Goal: Transaction & Acquisition: Purchase product/service

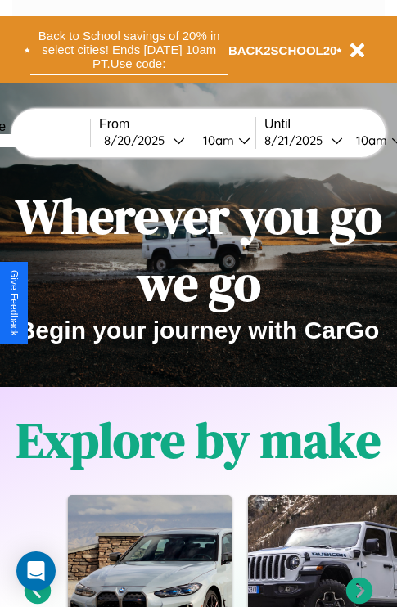
click at [128, 50] on button "Back to School savings of 20% in select cities! Ends [DATE] 10am PT. Use code:" at bounding box center [129, 50] width 198 height 51
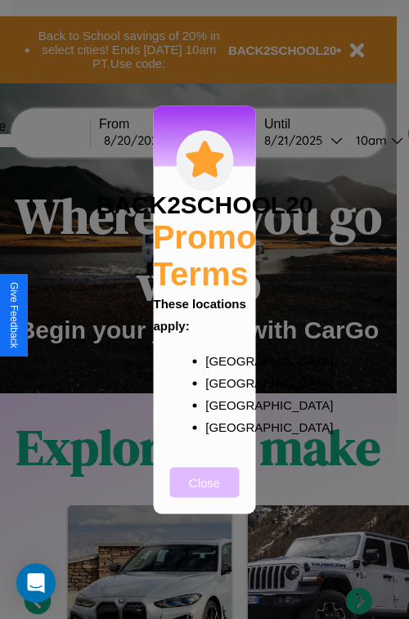
click at [205, 493] on button "Close" at bounding box center [205, 482] width 70 height 30
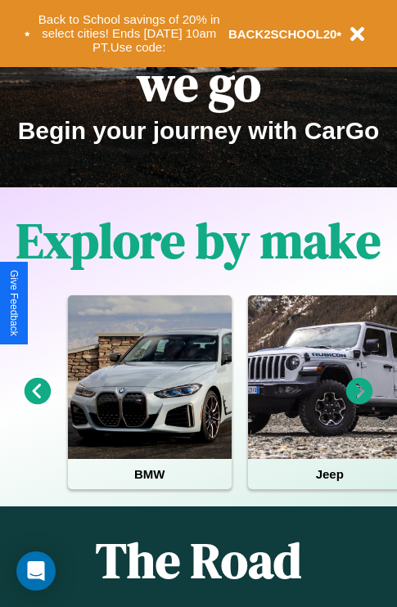
scroll to position [252, 0]
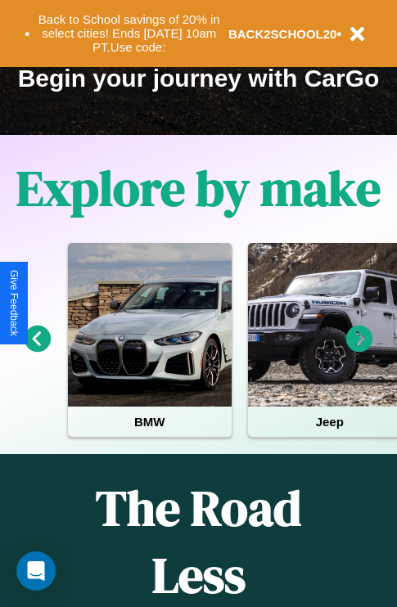
click at [359, 350] on icon at bounding box center [359, 339] width 27 height 27
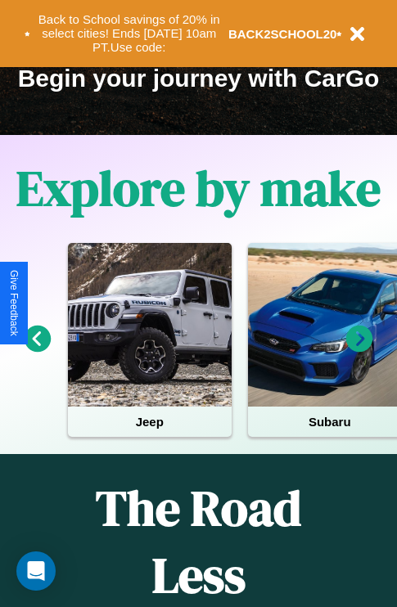
click at [359, 350] on icon at bounding box center [359, 339] width 27 height 27
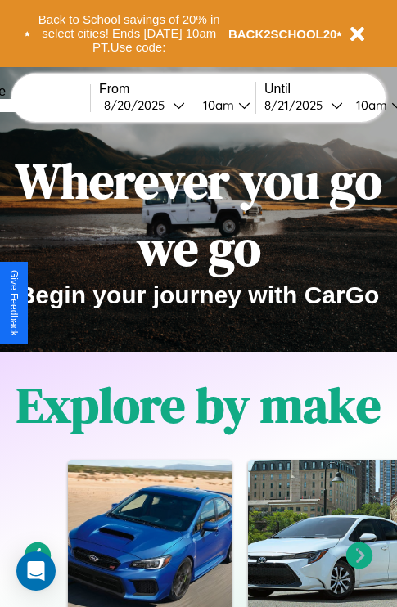
scroll to position [0, 0]
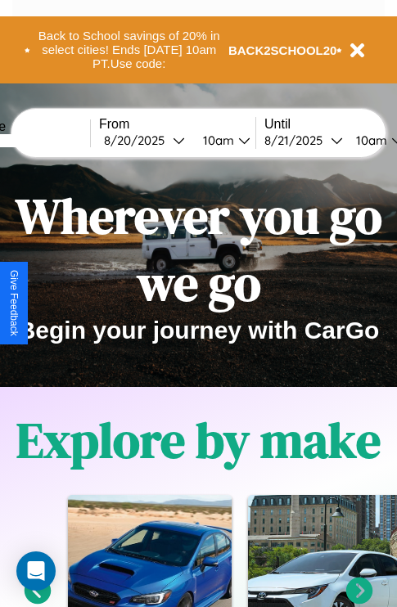
click at [54, 140] on input "text" at bounding box center [28, 140] width 123 height 13
type input "**********"
click at [164, 140] on div "[DATE]" at bounding box center [138, 141] width 69 height 16
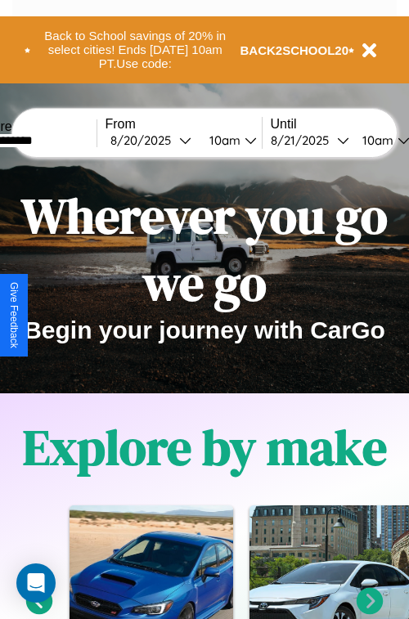
select select "*"
select select "****"
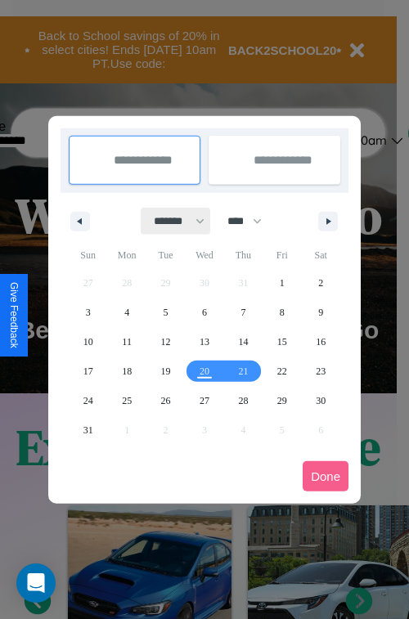
click at [172, 221] on select "******* ******** ***** ***** *** **** **** ****** ********* ******* ******** **…" at bounding box center [177, 221] width 70 height 27
select select "*"
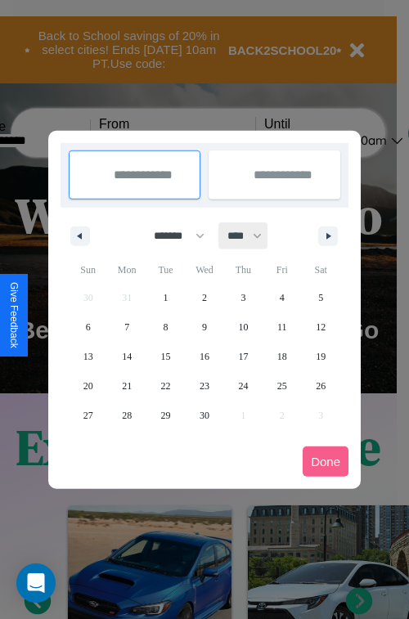
click at [252, 236] on select "**** **** **** **** **** **** **** **** **** **** **** **** **** **** **** ****…" at bounding box center [243, 236] width 49 height 27
select select "****"
click at [243, 326] on span "9" at bounding box center [243, 327] width 5 height 29
type input "**********"
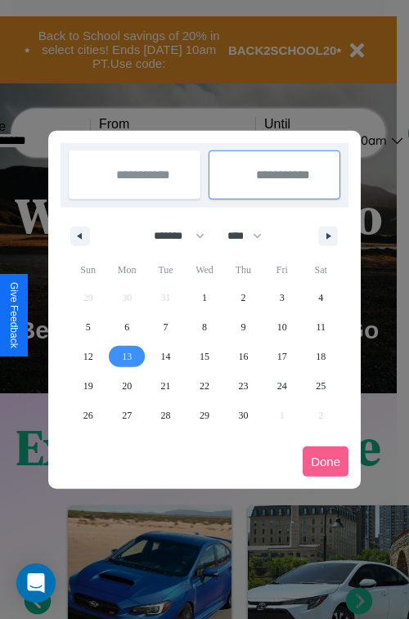
click at [127, 356] on span "13" at bounding box center [127, 356] width 10 height 29
type input "**********"
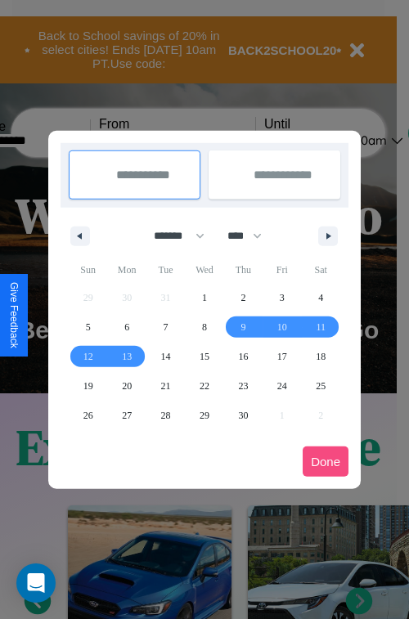
click at [326, 461] on button "Done" at bounding box center [326, 462] width 46 height 30
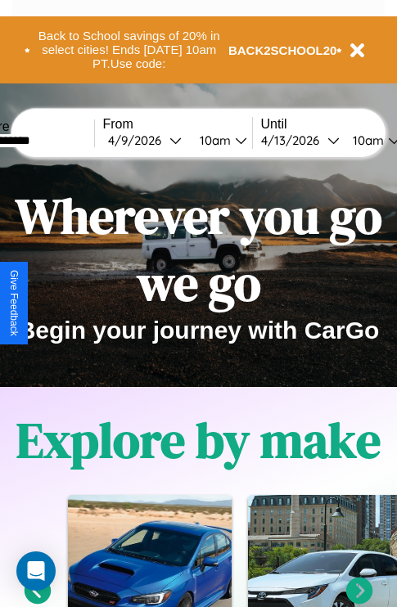
scroll to position [0, 58]
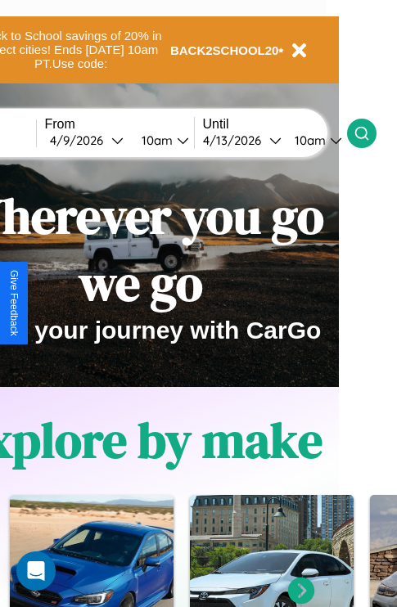
click at [370, 133] on icon at bounding box center [361, 133] width 16 height 16
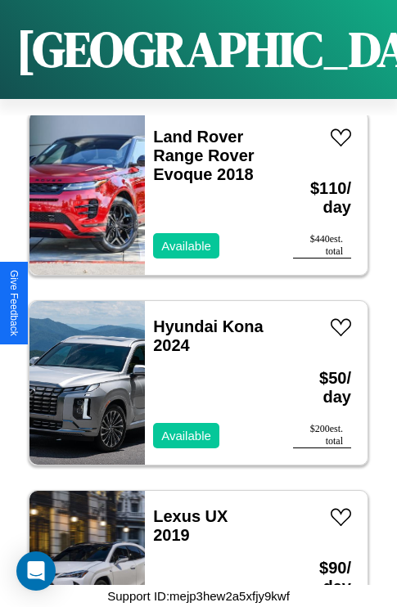
scroll to position [19232, 0]
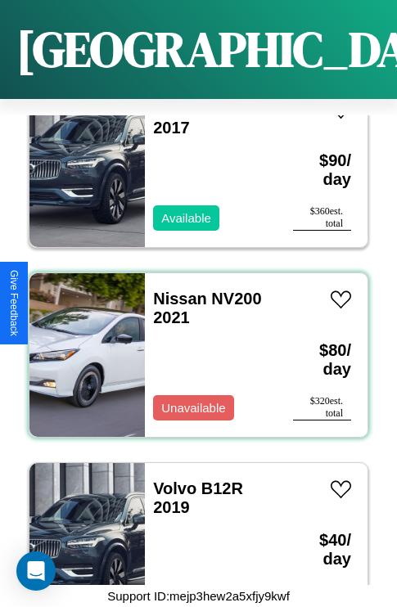
click at [192, 345] on div "Nissan NV200 2021 Unavailable" at bounding box center [211, 355] width 132 height 164
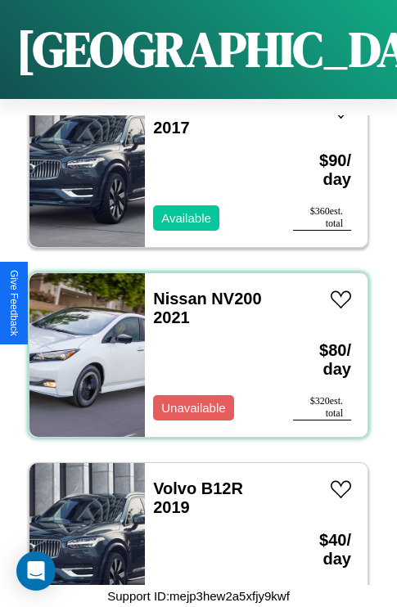
click at [192, 345] on div "Nissan NV200 2021 Unavailable" at bounding box center [211, 355] width 132 height 164
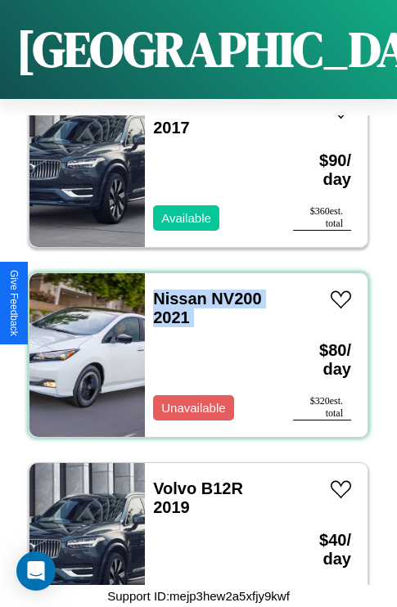
click at [192, 345] on div "Nissan NV200 2021 Unavailable" at bounding box center [211, 355] width 132 height 164
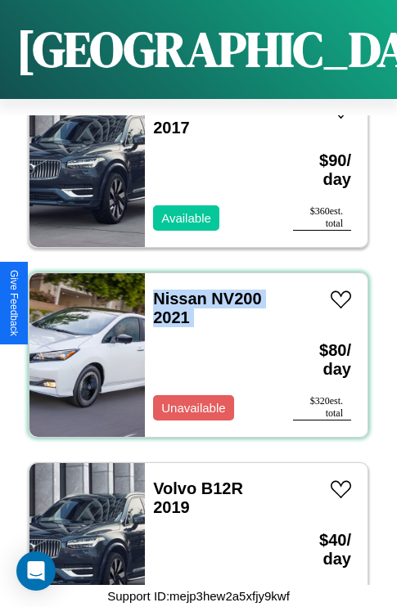
click at [192, 345] on div "Nissan NV200 2021 Unavailable" at bounding box center [211, 355] width 132 height 164
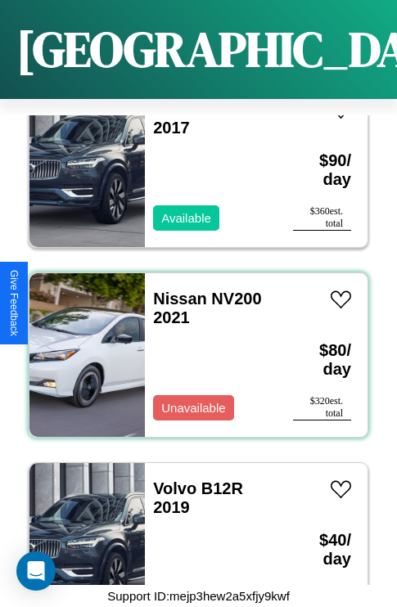
click at [192, 345] on div "Nissan NV200 2021 Unavailable" at bounding box center [211, 355] width 132 height 164
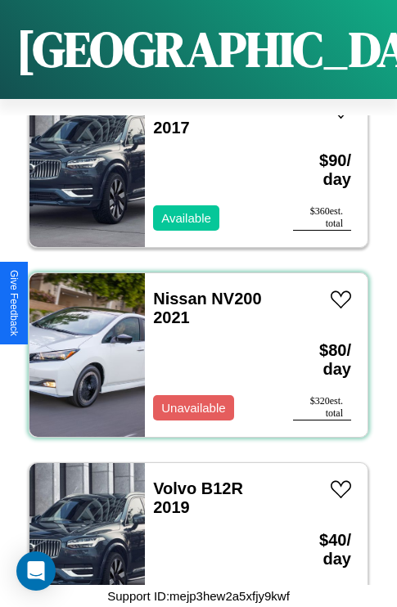
click at [192, 345] on div "Nissan NV200 2021 Unavailable" at bounding box center [211, 355] width 132 height 164
click at [175, 290] on link "Nissan NV200 2021" at bounding box center [207, 308] width 108 height 37
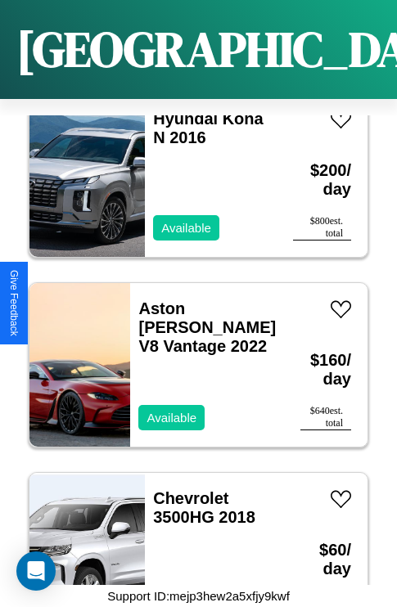
scroll to position [27963, 0]
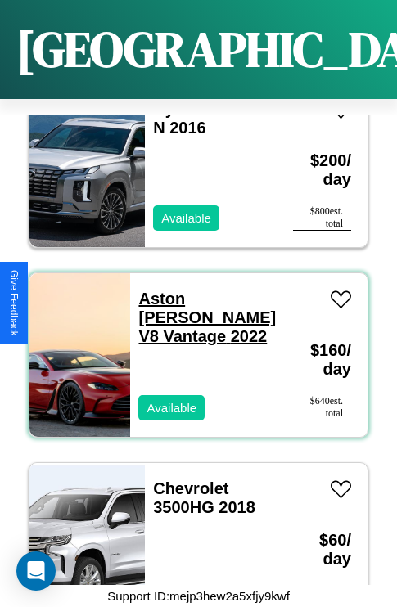
click at [198, 290] on link "Aston [PERSON_NAME] V8 Vantage 2022" at bounding box center [206, 318] width 137 height 56
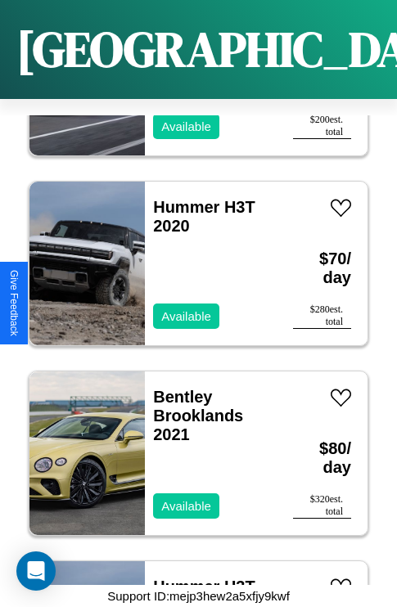
scroll to position [1580, 0]
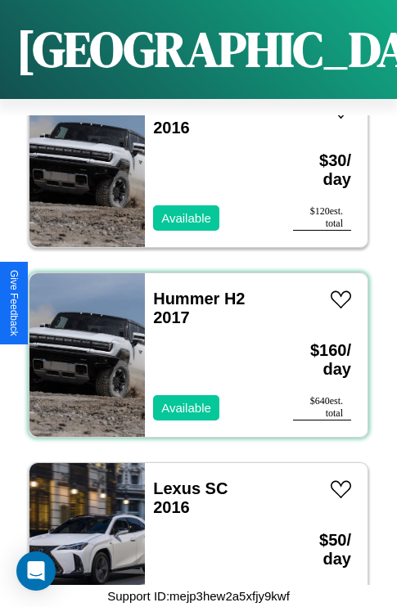
click at [192, 345] on div "Hummer H2 2017 Available" at bounding box center [211, 355] width 132 height 164
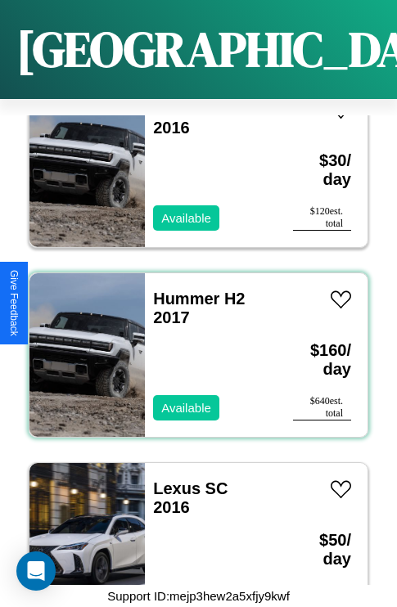
click at [192, 345] on div "Hummer H2 2017 Available" at bounding box center [211, 355] width 132 height 164
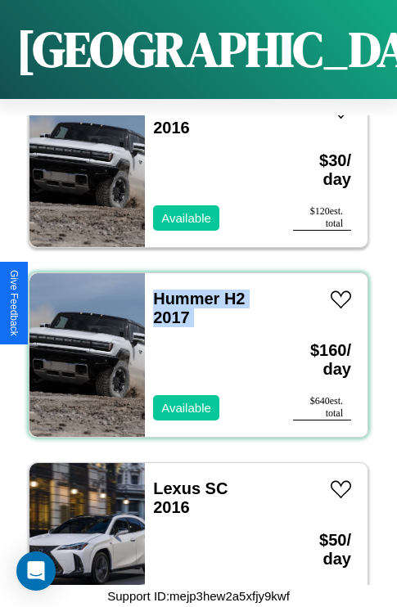
click at [192, 345] on div "Hummer H2 2017 Available" at bounding box center [211, 355] width 132 height 164
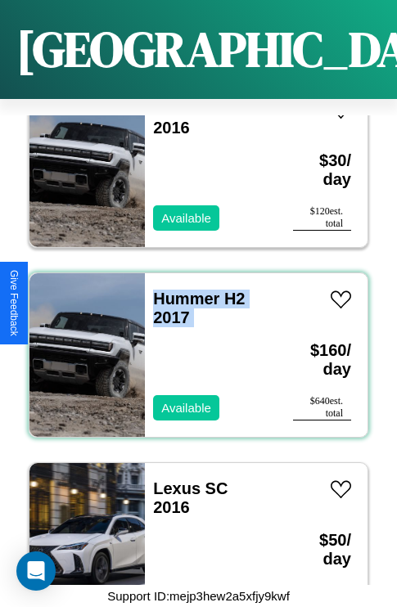
click at [192, 345] on div "Hummer H2 2017 Available" at bounding box center [211, 355] width 132 height 164
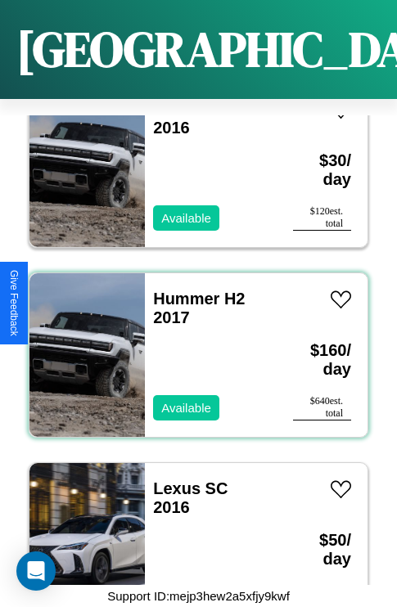
click at [192, 345] on div "Hummer H2 2017 Available" at bounding box center [211, 355] width 132 height 164
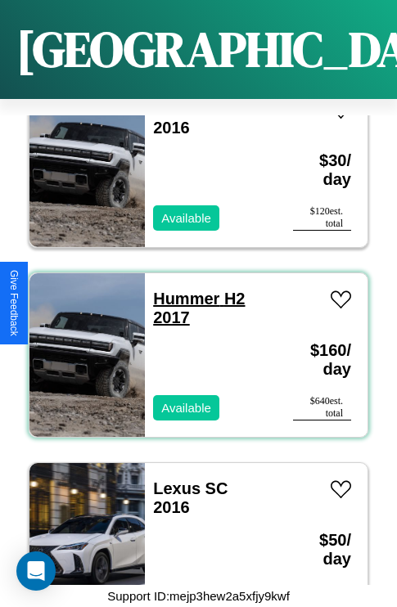
click at [181, 290] on link "Hummer H2 2017" at bounding box center [199, 308] width 92 height 37
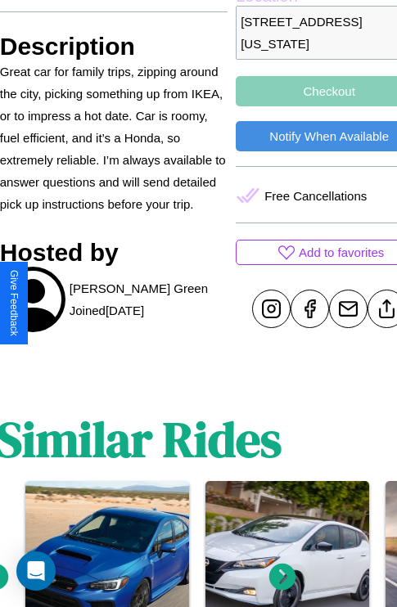
scroll to position [647, 62]
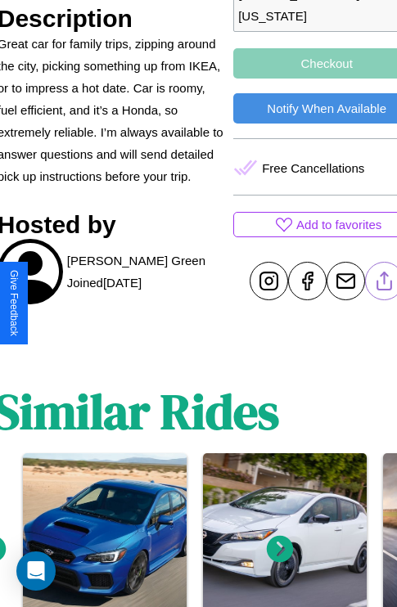
click at [385, 284] on line at bounding box center [385, 277] width 0 height 11
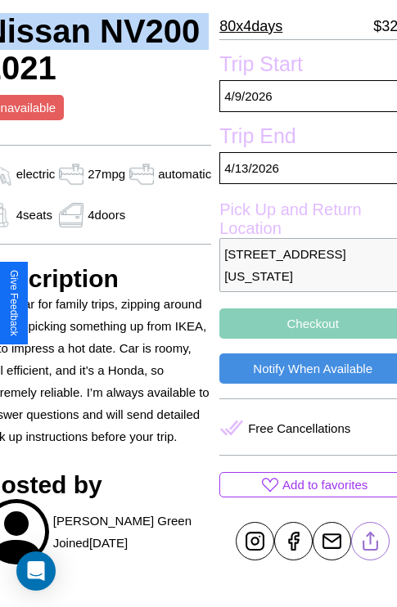
scroll to position [430, 79]
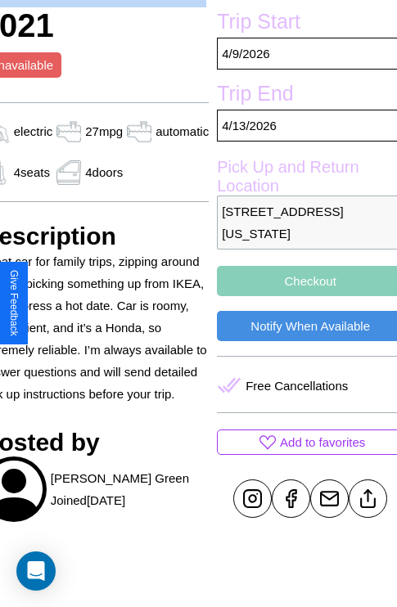
click at [303, 296] on button "Checkout" at bounding box center [310, 281] width 187 height 30
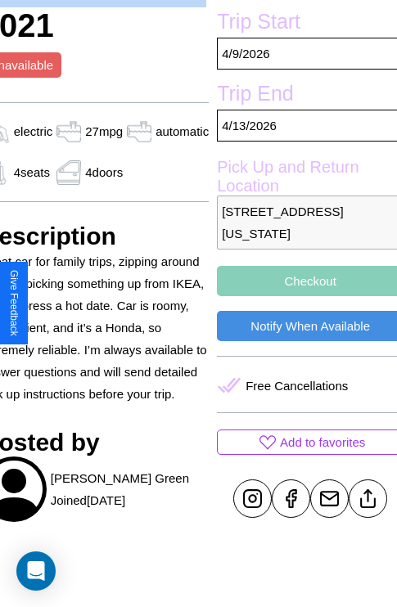
click at [303, 296] on button "Checkout" at bounding box center [310, 281] width 187 height 30
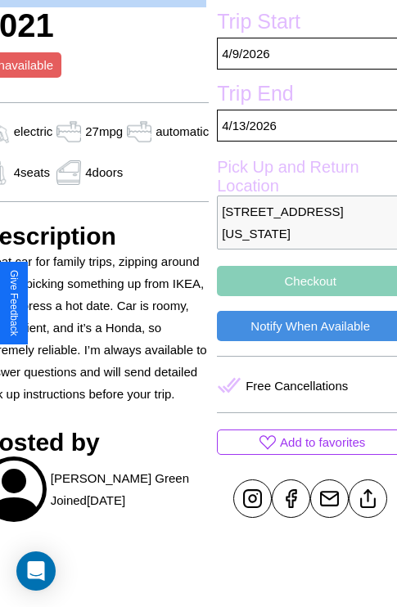
click at [303, 296] on button "Checkout" at bounding box center [310, 281] width 187 height 30
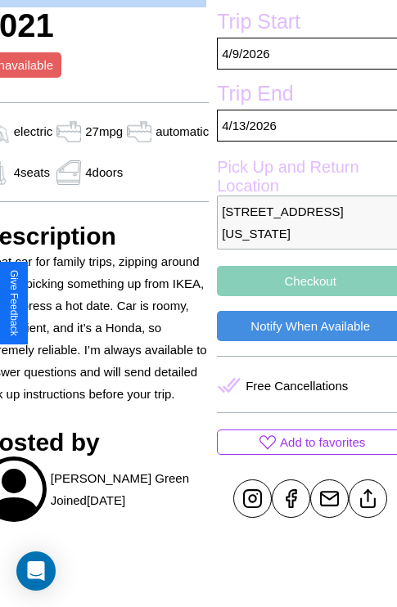
click at [303, 296] on button "Checkout" at bounding box center [310, 281] width 187 height 30
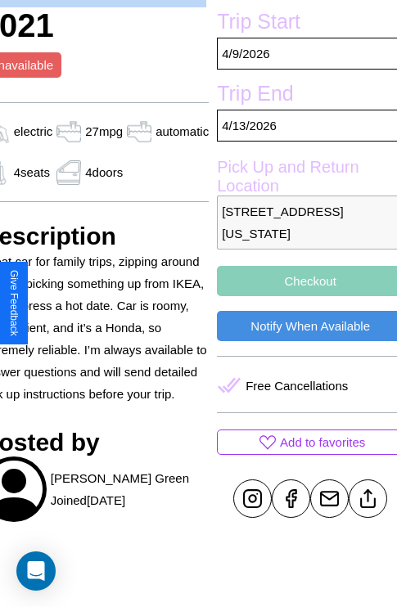
click at [303, 296] on button "Checkout" at bounding box center [310, 281] width 187 height 30
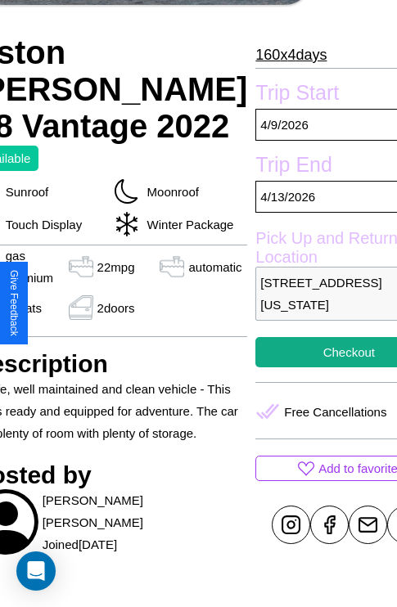
scroll to position [361, 88]
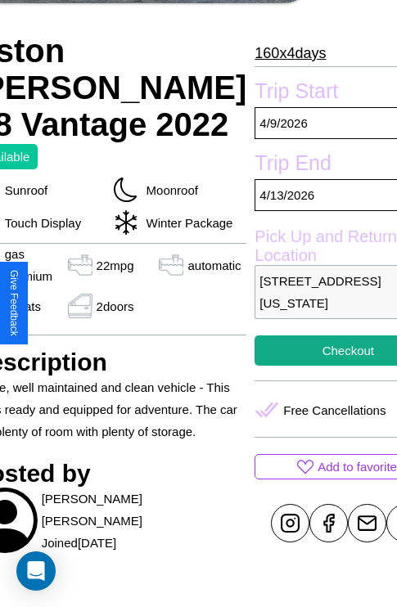
click at [303, 303] on p "103 Pine Street Philadelphia Pennsylvania 14095 United States" at bounding box center [347, 292] width 187 height 54
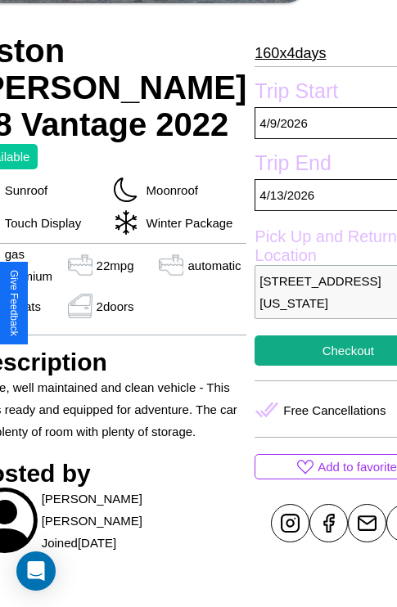
click at [303, 303] on p "103 Pine Street Philadelphia Pennsylvania 14095 United States" at bounding box center [347, 292] width 187 height 54
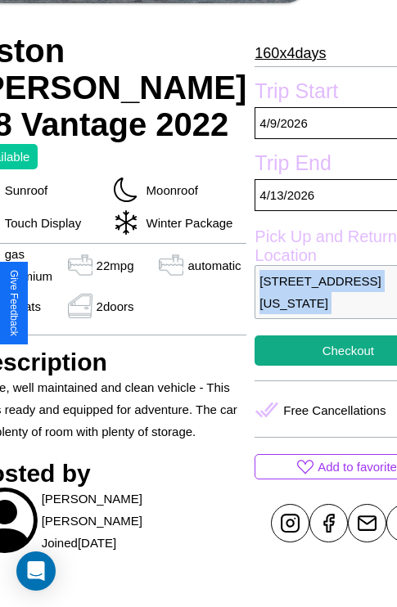
click at [303, 303] on p "103 Pine Street Philadelphia Pennsylvania 14095 United States" at bounding box center [347, 292] width 187 height 54
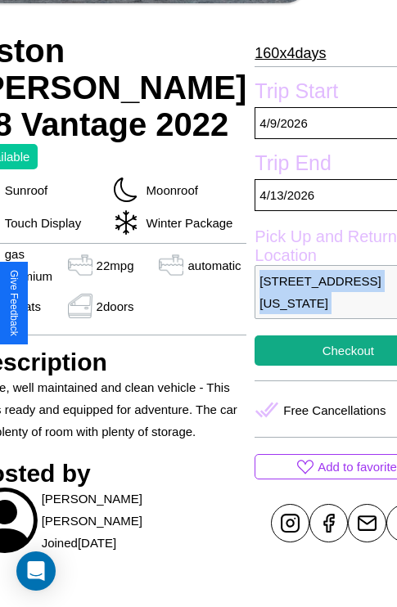
click at [303, 303] on p "103 Pine Street Philadelphia Pennsylvania 14095 United States" at bounding box center [347, 292] width 187 height 54
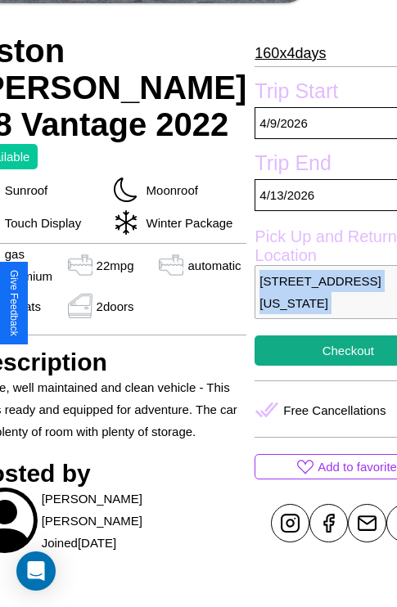
click at [303, 303] on p "103 Pine Street Philadelphia Pennsylvania 14095 United States" at bounding box center [347, 292] width 187 height 54
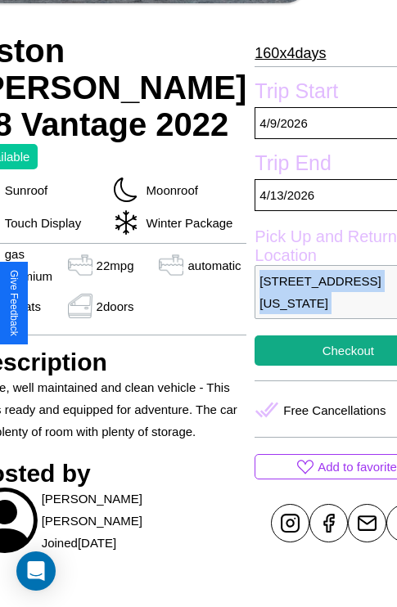
click at [303, 303] on p "103 Pine Street Philadelphia Pennsylvania 14095 United States" at bounding box center [347, 292] width 187 height 54
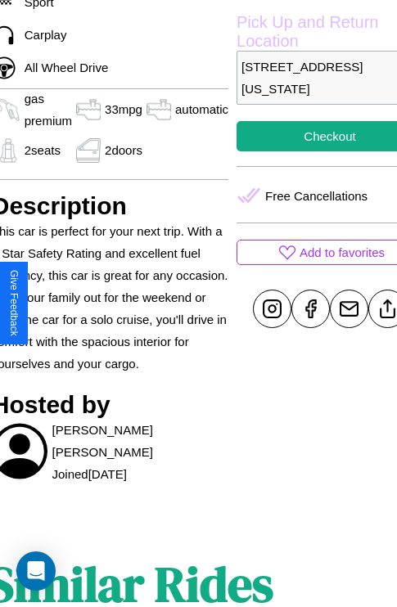
scroll to position [602, 71]
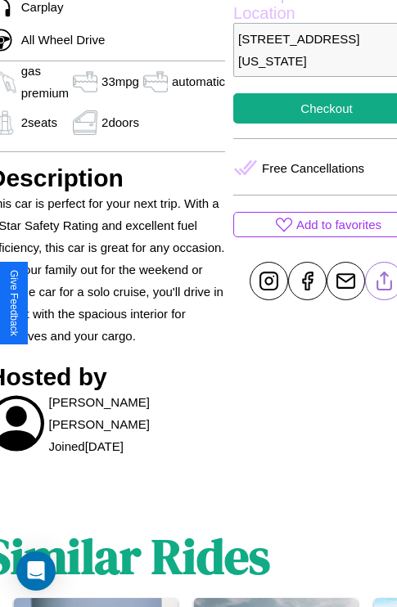
click at [385, 284] on line at bounding box center [385, 277] width 0 height 11
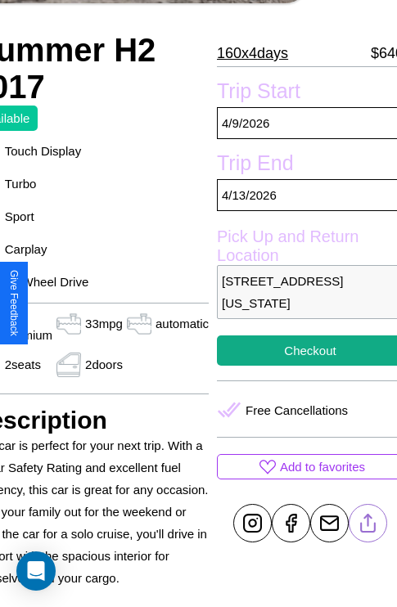
scroll to position [430, 88]
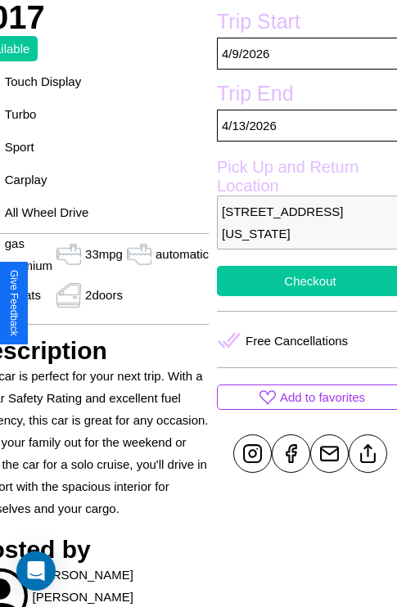
click at [303, 296] on button "Checkout" at bounding box center [310, 281] width 187 height 30
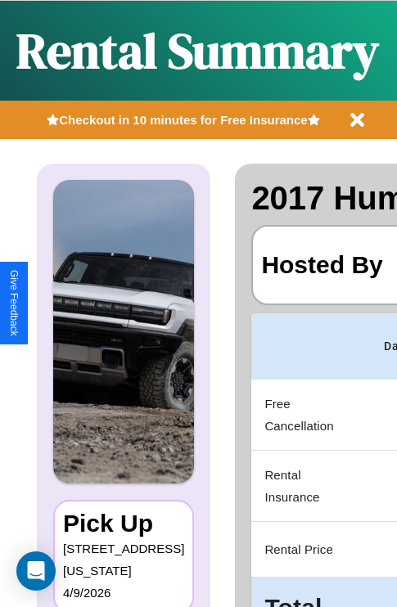
scroll to position [0, 325]
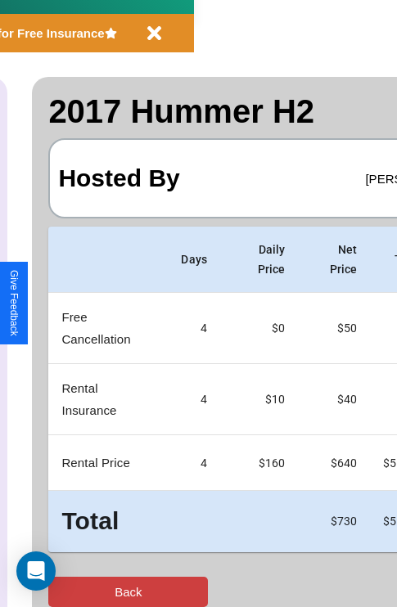
click at [79, 592] on button "Back" at bounding box center [128, 592] width 160 height 30
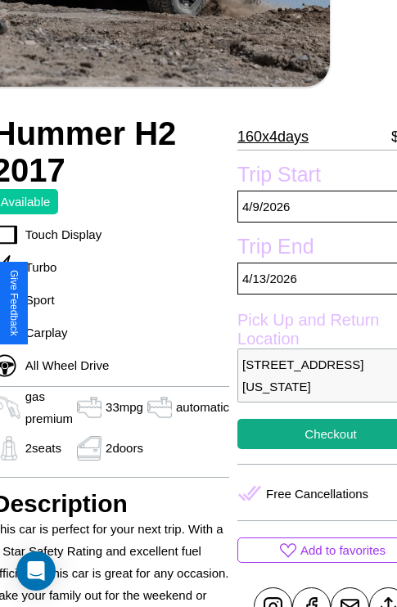
scroll to position [360, 88]
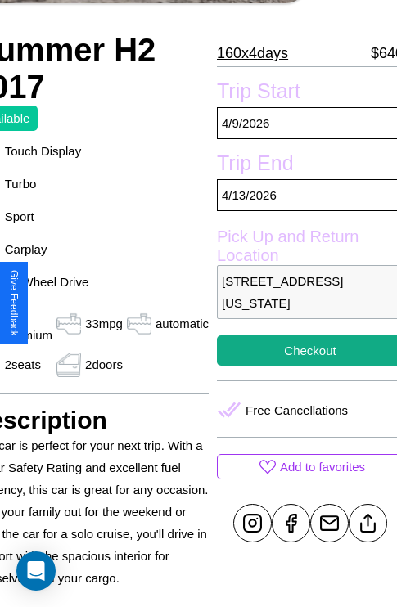
click at [303, 303] on p "7823 Fourth Street Philadelphia Pennsylvania 35394 United States" at bounding box center [310, 292] width 187 height 54
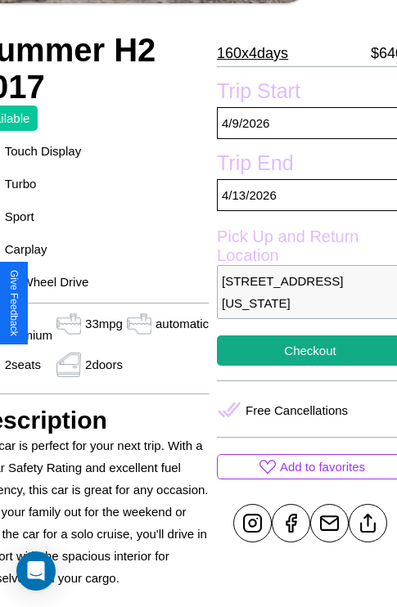
click at [303, 303] on p "7823 Fourth Street Philadelphia Pennsylvania 35394 United States" at bounding box center [310, 292] width 187 height 54
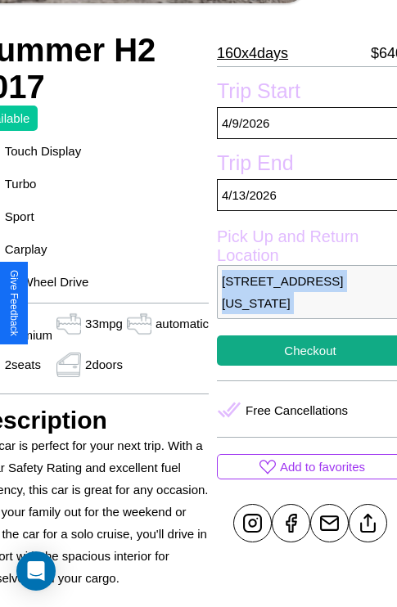
click at [303, 303] on p "7823 Fourth Street Philadelphia Pennsylvania 35394 United States" at bounding box center [310, 292] width 187 height 54
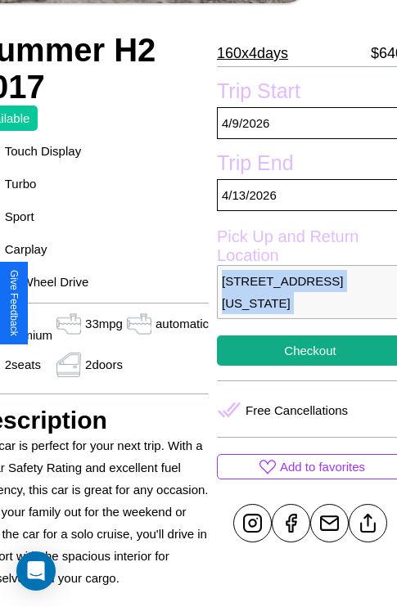
click at [303, 303] on p "7823 Fourth Street Philadelphia Pennsylvania 35394 United States" at bounding box center [310, 292] width 187 height 54
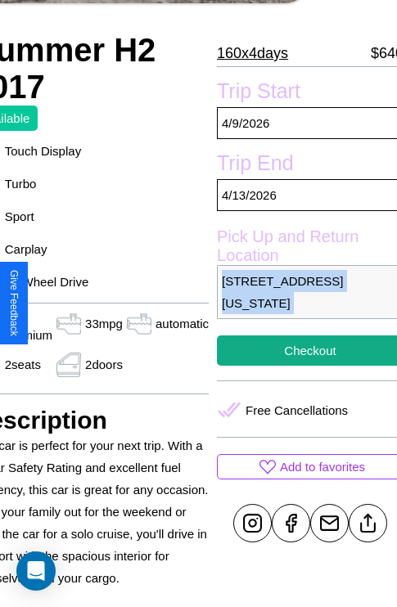
click at [303, 303] on p "7823 Fourth Street Philadelphia Pennsylvania 35394 United States" at bounding box center [310, 292] width 187 height 54
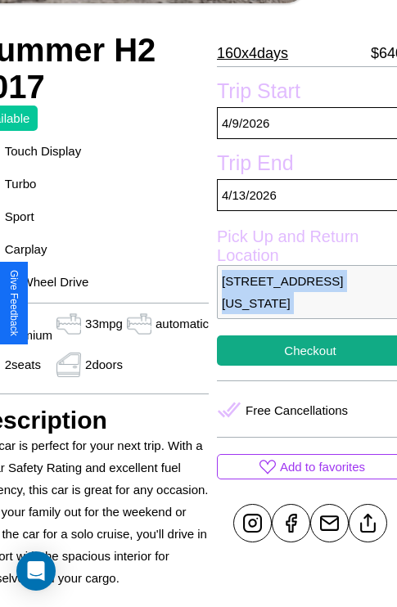
click at [303, 303] on p "7823 Fourth Street Philadelphia Pennsylvania 35394 United States" at bounding box center [310, 292] width 187 height 54
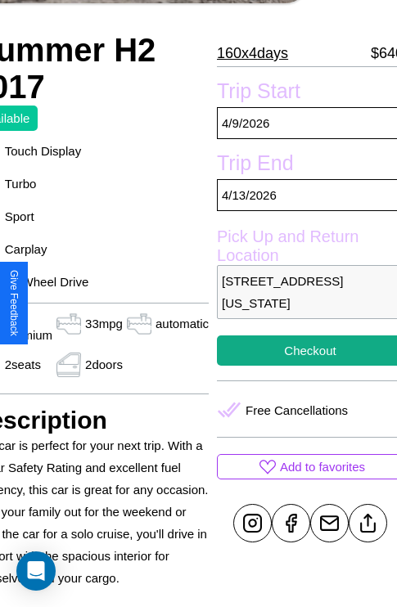
scroll to position [430, 88]
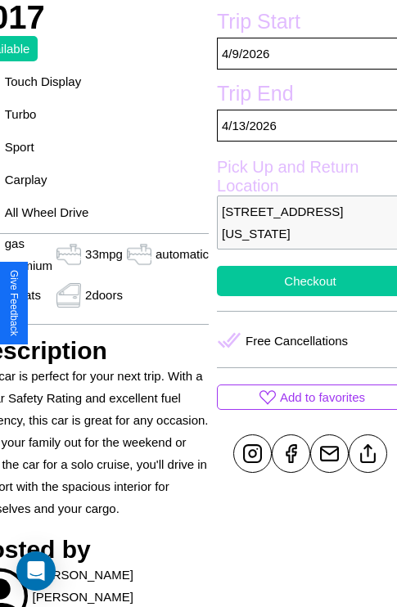
click at [303, 296] on button "Checkout" at bounding box center [310, 281] width 187 height 30
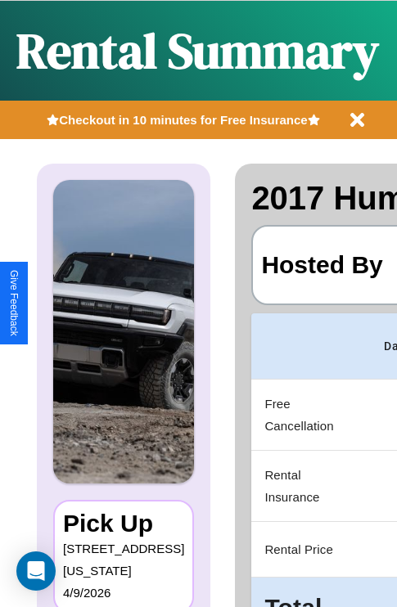
scroll to position [0, 325]
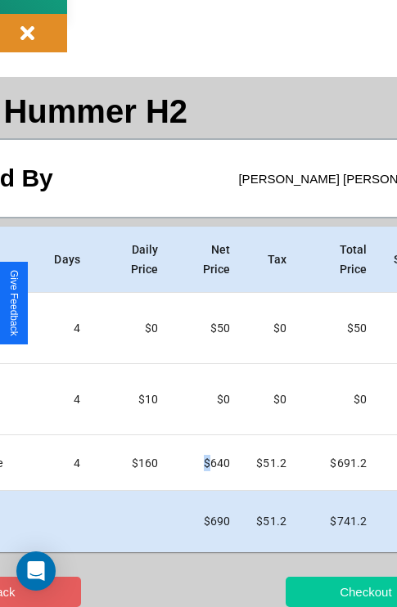
click at [317, 592] on button "Checkout" at bounding box center [366, 592] width 160 height 30
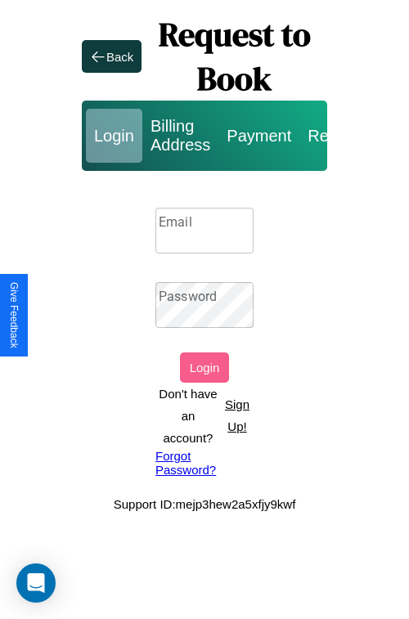
click at [236, 416] on p "Sign Up!" at bounding box center [237, 416] width 33 height 44
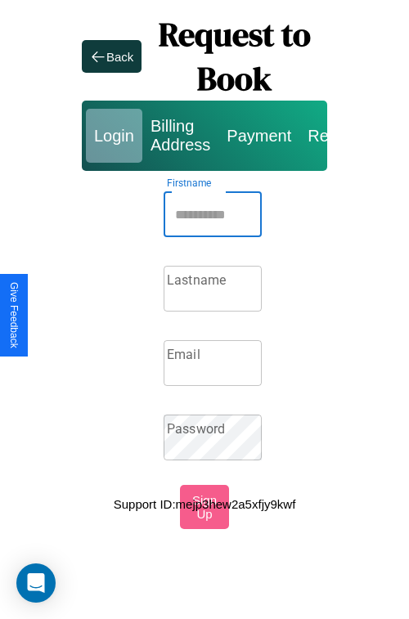
click at [213, 214] on input "Firstname" at bounding box center [213, 214] width 98 height 46
type input "*******"
click at [213, 289] on input "Lastname" at bounding box center [213, 289] width 98 height 46
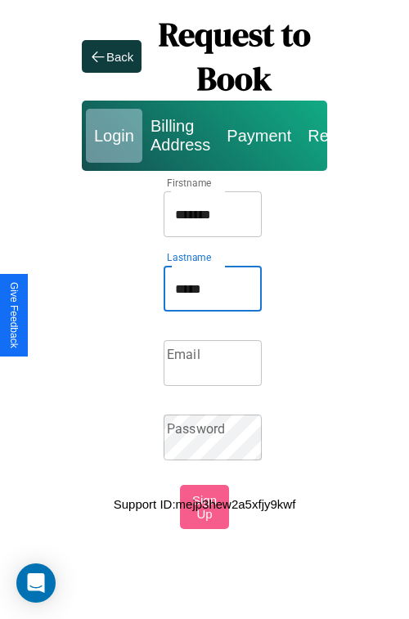
type input "*****"
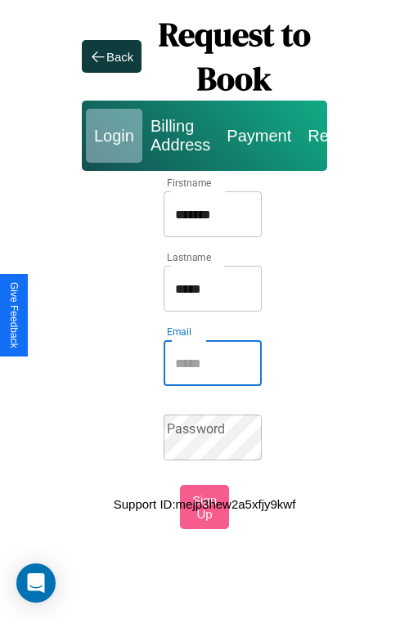
click at [213, 363] on input "Email" at bounding box center [213, 363] width 98 height 46
type input "**********"
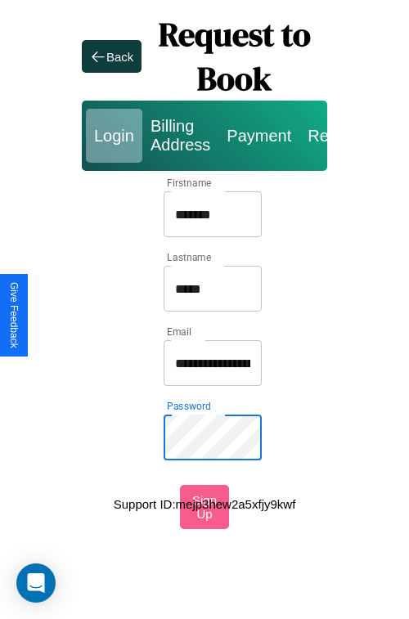
click at [213, 214] on input "*******" at bounding box center [213, 214] width 98 height 46
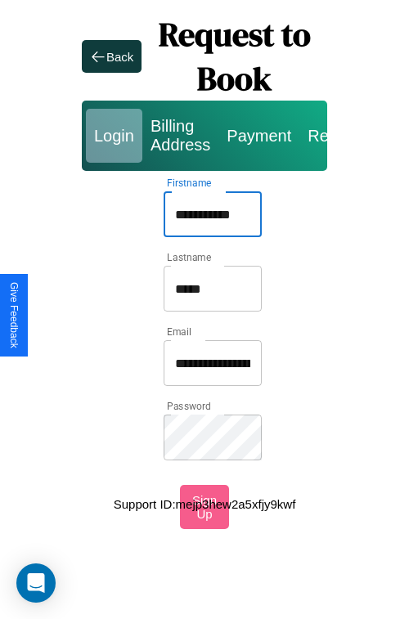
type input "**********"
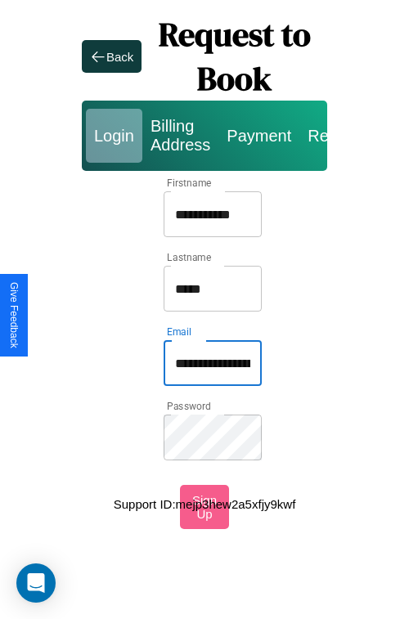
click at [213, 363] on input "**********" at bounding box center [213, 363] width 98 height 46
type input "**********"
